Goal: Task Accomplishment & Management: Use online tool/utility

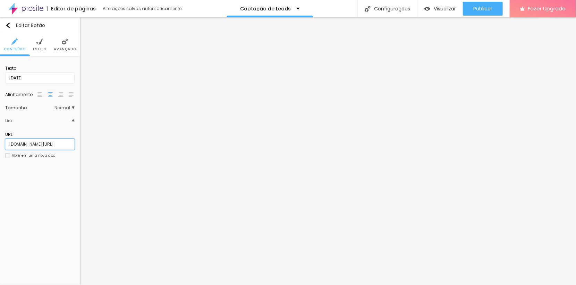
click at [48, 147] on input "[DOMAIN_NAME][URL]" at bounding box center [39, 144] width 69 height 11
click at [48, 145] on input "[DOMAIN_NAME][URL]" at bounding box center [39, 144] width 69 height 11
click at [47, 144] on input "[DOMAIN_NAME][URL]" at bounding box center [39, 144] width 69 height 11
click at [49, 144] on input "[DOMAIN_NAME][URL]" at bounding box center [39, 144] width 69 height 11
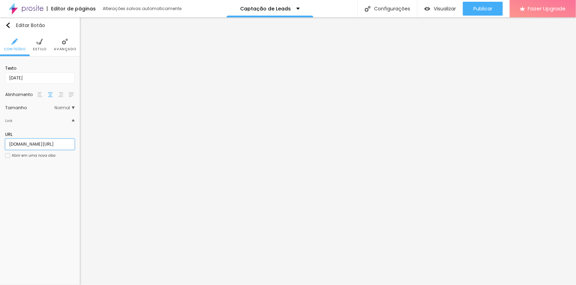
scroll to position [0, 66]
click at [40, 145] on input "[DOMAIN_NAME][URL]" at bounding box center [39, 144] width 69 height 11
click at [41, 144] on input "[DOMAIN_NAME][URL]" at bounding box center [39, 144] width 69 height 11
click at [45, 145] on input "[DOMAIN_NAME][URL]" at bounding box center [39, 144] width 69 height 11
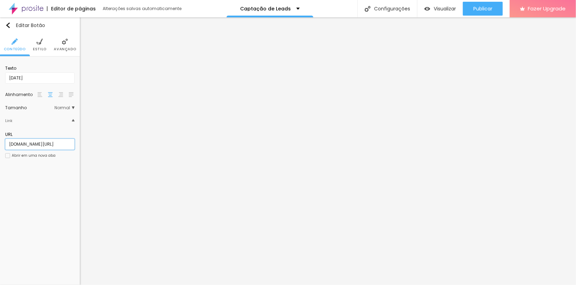
click at [43, 146] on input "[DOMAIN_NAME][URL]" at bounding box center [39, 144] width 69 height 11
type input "[DOMAIN_NAME][URL]"
click at [51, 213] on div "Editar Botão Conteúdo Estilo Avançado Texto [DATE] Alinhamento Tamanho Normal P…" at bounding box center [40, 151] width 80 height 268
click at [45, 79] on input "Inscrição formatura xx/xx/26" at bounding box center [39, 77] width 69 height 11
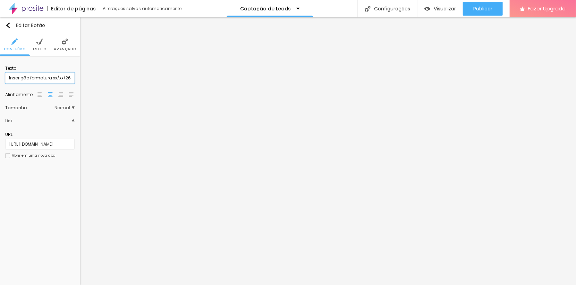
drag, startPoint x: 46, startPoint y: 79, endPoint x: 7, endPoint y: 81, distance: 38.9
click at [7, 81] on input "Inscrição formatura xx/xx/26" at bounding box center [39, 77] width 69 height 11
click at [7, 78] on input "[DATE]" at bounding box center [39, 77] width 69 height 11
paste input "Inscrição formatura"
type input "Inscrição formatura [DATE]"
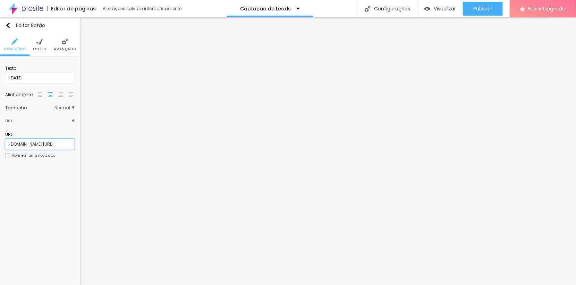
click at [40, 140] on input "[DOMAIN_NAME][URL]" at bounding box center [39, 144] width 69 height 11
drag, startPoint x: 20, startPoint y: 143, endPoint x: 30, endPoint y: 133, distance: 14.2
click at [20, 143] on input "[DOMAIN_NAME][URL]" at bounding box center [39, 144] width 69 height 11
click at [44, 78] on input "[DATE]" at bounding box center [39, 77] width 69 height 11
drag, startPoint x: 47, startPoint y: 80, endPoint x: -16, endPoint y: 79, distance: 63.5
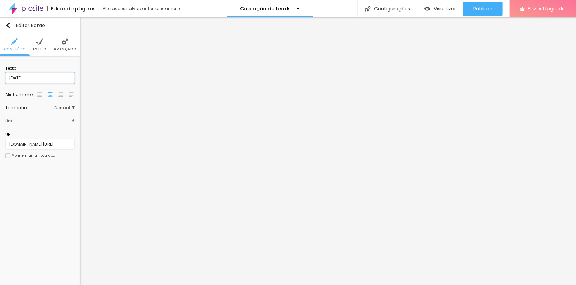
click at [0, 79] on html "Editor de páginas Alterações salvas automaticamente Captação de Leads Configura…" at bounding box center [288, 142] width 576 height 285
click at [51, 78] on input "Inscrição formatura [DATE]" at bounding box center [39, 77] width 69 height 11
click at [52, 78] on input "Inscrição formatura [DATE]" at bounding box center [39, 77] width 69 height 11
type input "Inscrição formatura 21de Março de 2026"
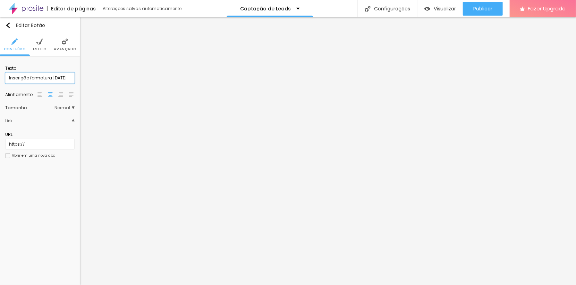
click at [54, 79] on input "Inscrição formatura 21de Março de 2026" at bounding box center [39, 77] width 69 height 11
type input "Inscrição formatura [DATE]"
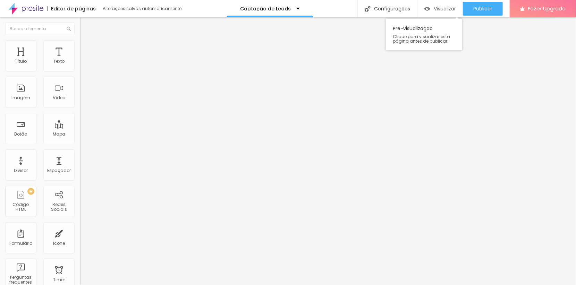
click at [438, 8] on span "Visualizar" at bounding box center [444, 9] width 22 height 6
click at [529, 9] on span "Fazer Upgrade" at bounding box center [546, 9] width 38 height 6
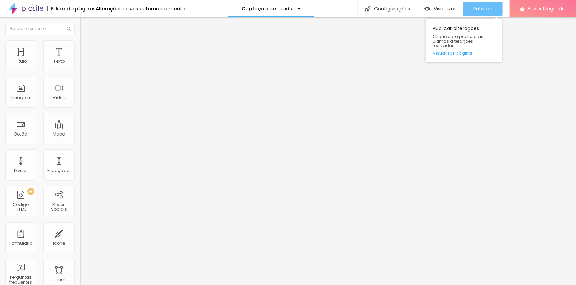
click at [494, 7] on button "Publicar" at bounding box center [483, 9] width 40 height 14
click at [440, 51] on link "Visualizar página" at bounding box center [463, 53] width 62 height 5
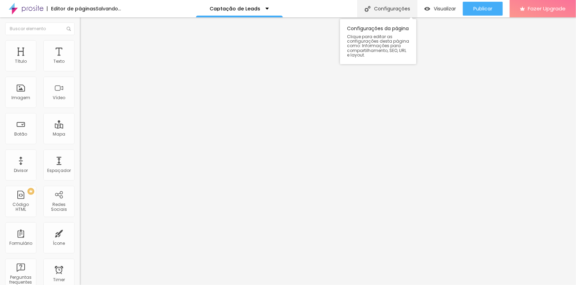
click at [394, 6] on div "Configurações" at bounding box center [387, 8] width 60 height 17
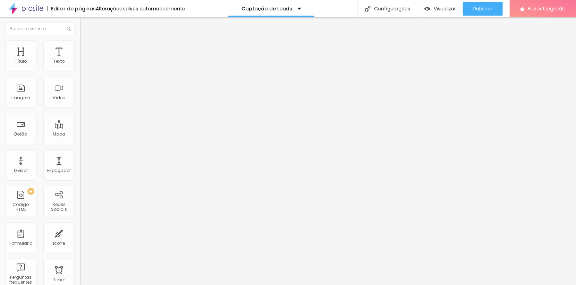
drag, startPoint x: 309, startPoint y: 73, endPoint x: 76, endPoint y: 61, distance: 233.3
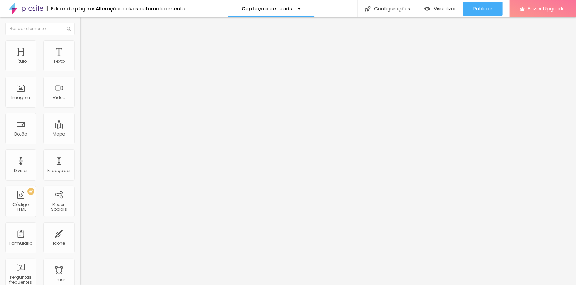
type input "Formatura Anhanguera 2025/2"
drag, startPoint x: 259, startPoint y: 108, endPoint x: 226, endPoint y: 108, distance: 33.3
type input "/Anhanguera2025-2"
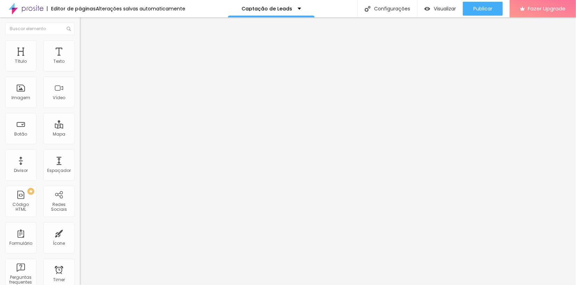
click at [443, 8] on span "Visualizar" at bounding box center [444, 9] width 22 height 6
click at [301, 7] on p "Formatura Anhanguera 2025/2" at bounding box center [266, 8] width 79 height 5
click at [449, 7] on span "Visualizar" at bounding box center [444, 9] width 22 height 6
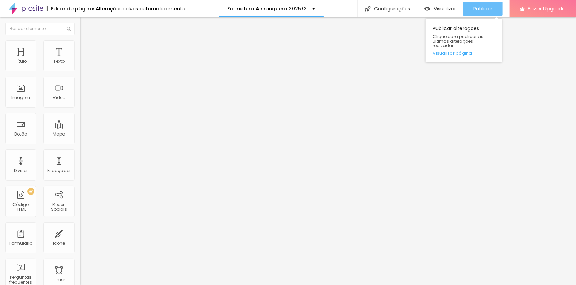
click at [487, 8] on span "Publicar" at bounding box center [482, 9] width 19 height 6
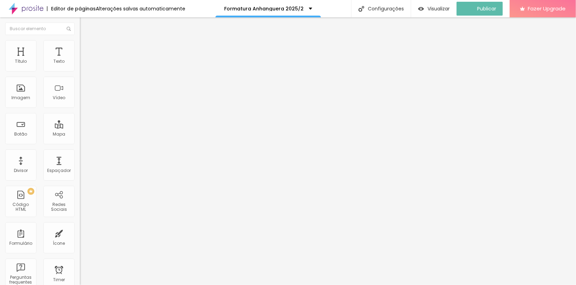
click at [80, 143] on input "https://" at bounding box center [121, 139] width 83 height 7
click at [80, 143] on input "[DOMAIN_NAME][URL]" at bounding box center [121, 139] width 83 height 7
click at [80, 143] on input "https://" at bounding box center [121, 139] width 83 height 7
paste input "[DOMAIN_NAME][URL]"
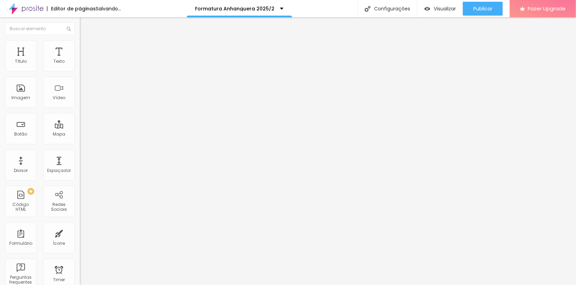
scroll to position [0, 64]
type input "[DOMAIN_NAME][URL]"
click at [80, 190] on div "Editar Botão Conteúdo Estilo Avançado Texto [DATE] Alinhamento Tamanho Normal P…" at bounding box center [120, 151] width 80 height 268
drag, startPoint x: 63, startPoint y: 144, endPoint x: -16, endPoint y: 144, distance: 79.0
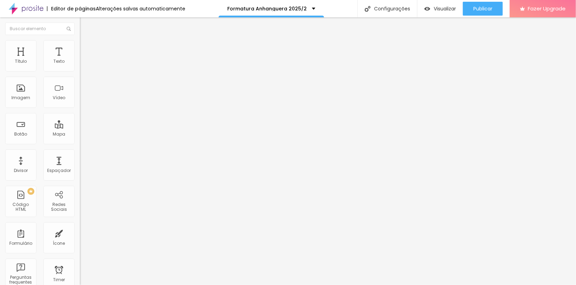
click at [0, 144] on html "Editor de páginas Alterações salvas automaticamente Formatura Anhanguera 2025/2…" at bounding box center [288, 142] width 576 height 285
paste input "[DOMAIN_NAME][URL]"
type input "[DOMAIN_NAME][URL]"
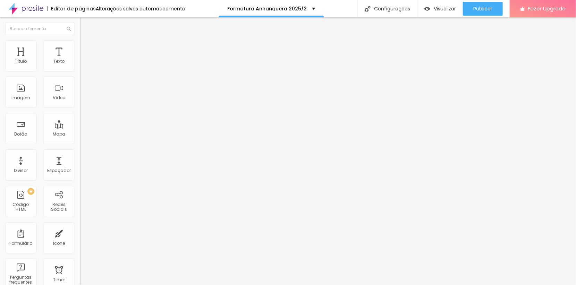
click at [80, 143] on input "https://" at bounding box center [121, 139] width 83 height 7
paste input "[DOMAIN_NAME][URL]"
type input "[DOMAIN_NAME][URL]"
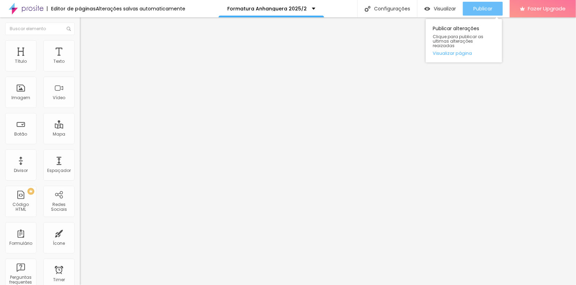
click at [491, 6] on span "Publicar" at bounding box center [482, 9] width 19 height 6
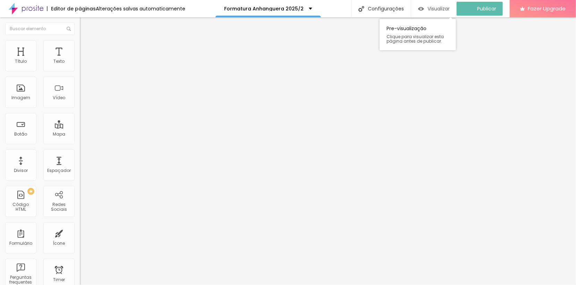
click at [449, 10] on span "Visualizar" at bounding box center [438, 9] width 22 height 6
click at [80, 142] on input "[DOMAIN_NAME][URL]" at bounding box center [121, 139] width 83 height 7
click at [80, 152] on div at bounding box center [120, 152] width 80 height 0
click at [80, 143] on input "[DOMAIN_NAME][URL]" at bounding box center [121, 139] width 83 height 7
drag, startPoint x: 35, startPoint y: 143, endPoint x: 40, endPoint y: 141, distance: 5.7
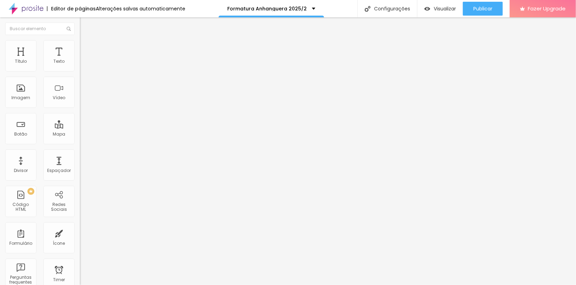
click at [80, 143] on input "[DOMAIN_NAME][URL]" at bounding box center [121, 139] width 83 height 7
click at [80, 141] on input "[DOMAIN_NAME][URL]" at bounding box center [121, 139] width 83 height 7
paste input "[URL][DOMAIN_NAME]"
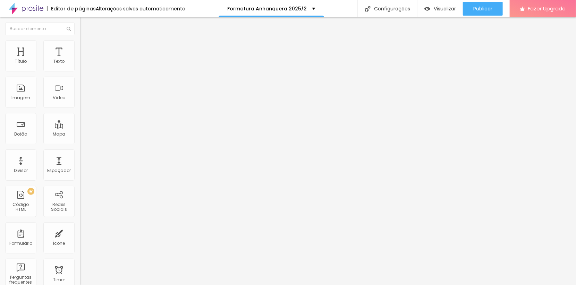
drag, startPoint x: 43, startPoint y: 141, endPoint x: -16, endPoint y: 141, distance: 59.3
click at [0, 141] on html "Editor de páginas Alterações salvas automaticamente Formatura Anhanguera 2025/2…" at bounding box center [288, 142] width 576 height 285
click at [80, 143] on input "[URL][DOMAIN_NAME]" at bounding box center [121, 139] width 83 height 7
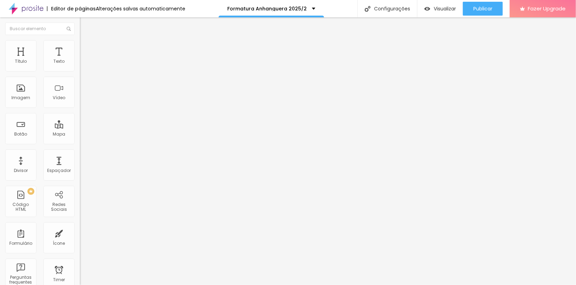
click at [80, 143] on input "[URL][DOMAIN_NAME]" at bounding box center [121, 139] width 83 height 7
type input "[URL][DOMAIN_NAME]"
click at [443, 11] on span "Visualizar" at bounding box center [444, 9] width 22 height 6
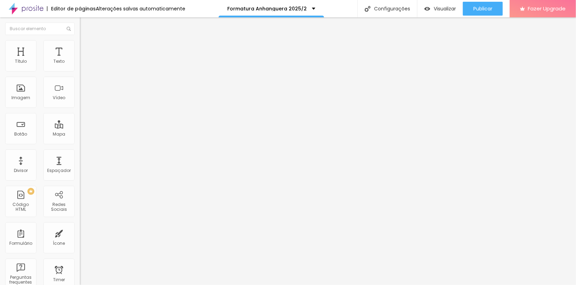
click at [80, 143] on input "[DOMAIN_NAME][URL]" at bounding box center [121, 139] width 83 height 7
paste input "[URL][DOMAIN_NAME]"
click at [80, 143] on input "[URL][DOMAIN_NAME]" at bounding box center [121, 139] width 83 height 7
type input "[URL][DOMAIN_NAME]"
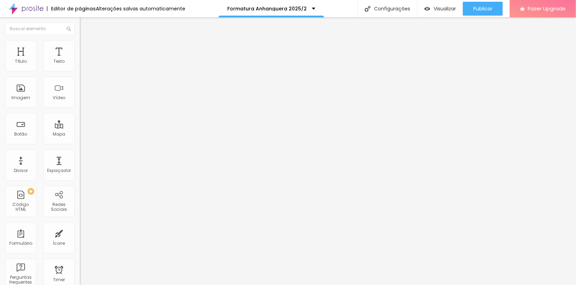
click at [80, 152] on div at bounding box center [120, 152] width 80 height 0
click at [80, 142] on input "[DOMAIN_NAME][URL]" at bounding box center [121, 139] width 83 height 7
paste input "https://"
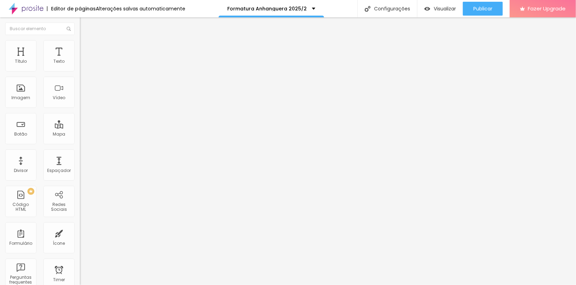
type input "[URL][DOMAIN_NAME]"
click at [80, 152] on div at bounding box center [120, 152] width 80 height 0
click at [80, 139] on input "[DOMAIN_NAME][URL]" at bounding box center [121, 139] width 83 height 7
paste input "[URL][DOMAIN_NAME]"
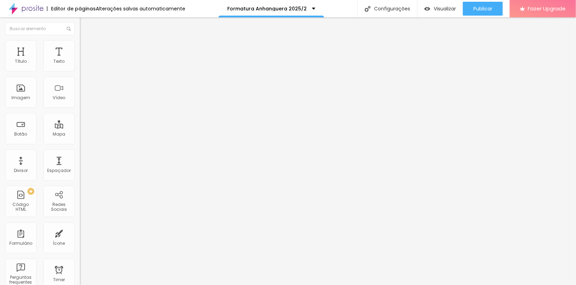
scroll to position [0, 80]
click at [80, 152] on div at bounding box center [120, 152] width 80 height 0
click at [80, 143] on input "[URL][DOMAIN_NAME]" at bounding box center [121, 139] width 83 height 7
type input "[URL][DOMAIN_NAME]"
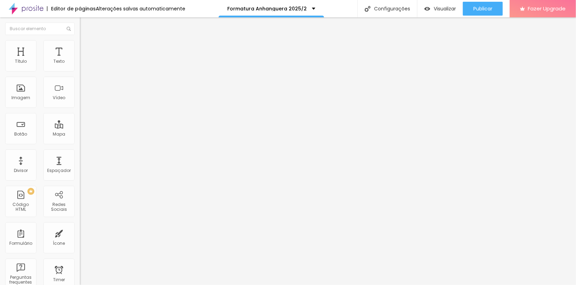
scroll to position [0, 0]
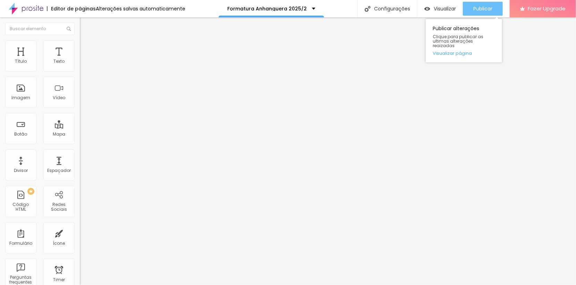
click at [482, 10] on span "Publicar" at bounding box center [482, 9] width 19 height 6
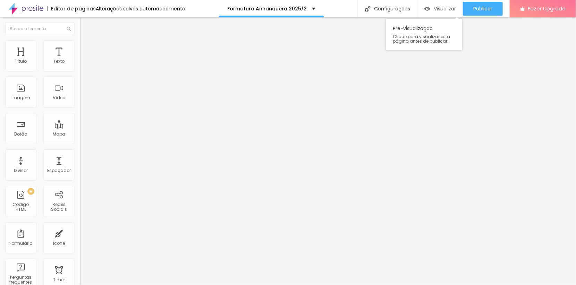
click at [452, 9] on span "Visualizar" at bounding box center [444, 9] width 22 height 6
click at [80, 68] on div "Modo Encaixotado Encaixotado Completo" at bounding box center [120, 63] width 80 height 19
click at [80, 26] on button "Editar Seção" at bounding box center [120, 25] width 80 height 16
click at [86, 48] on span "Estilo" at bounding box center [91, 45] width 11 height 6
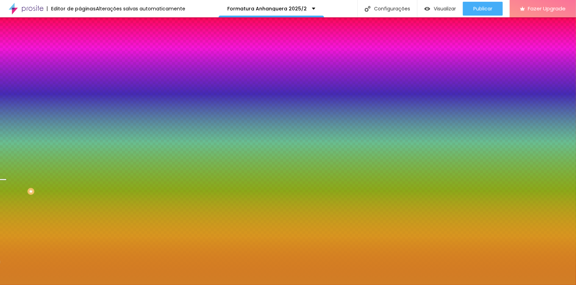
click at [80, 94] on div at bounding box center [120, 94] width 80 height 0
click at [69, 169] on div at bounding box center [288, 142] width 576 height 285
